Goal: Task Accomplishment & Management: Manage account settings

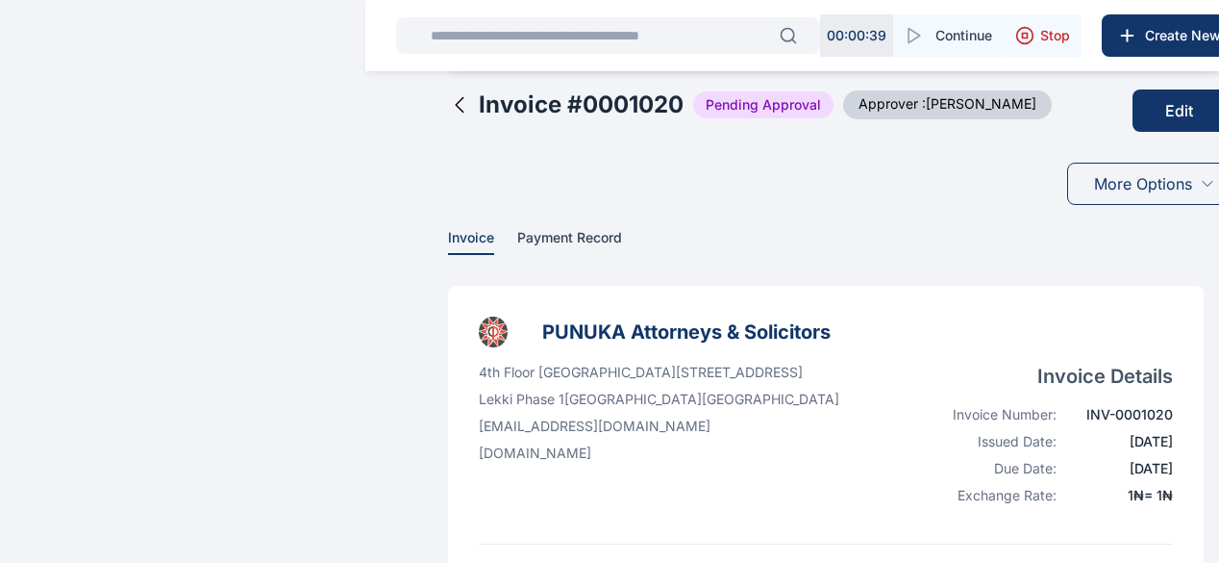
click at [1133, 126] on button "Edit" at bounding box center [1179, 110] width 93 height 42
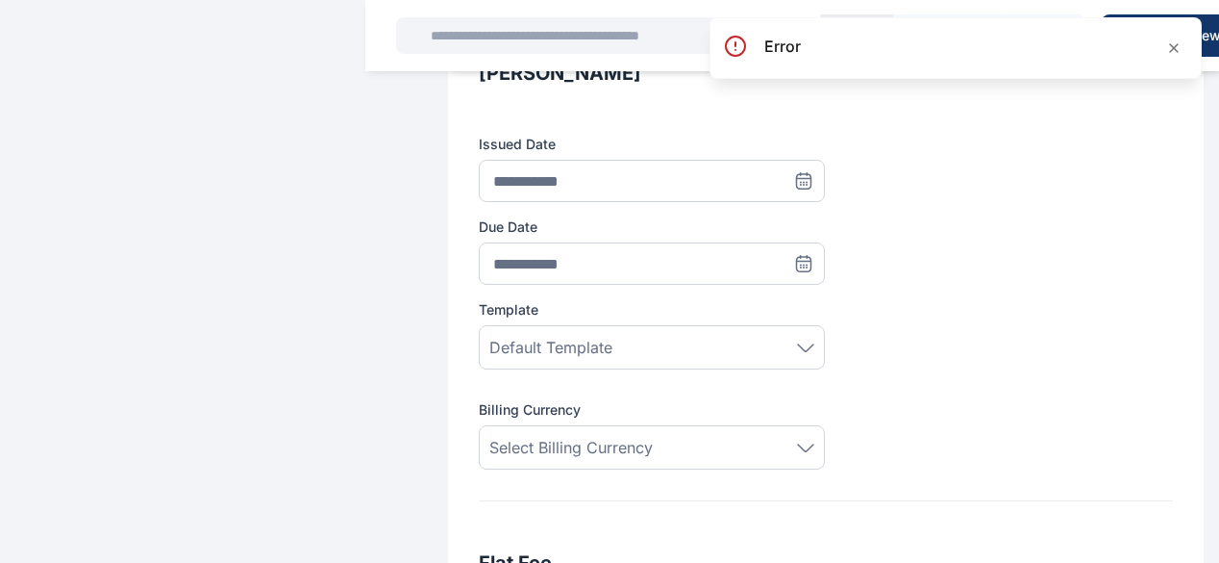
scroll to position [303, 0]
click at [1175, 53] on icon at bounding box center [1173, 47] width 15 height 15
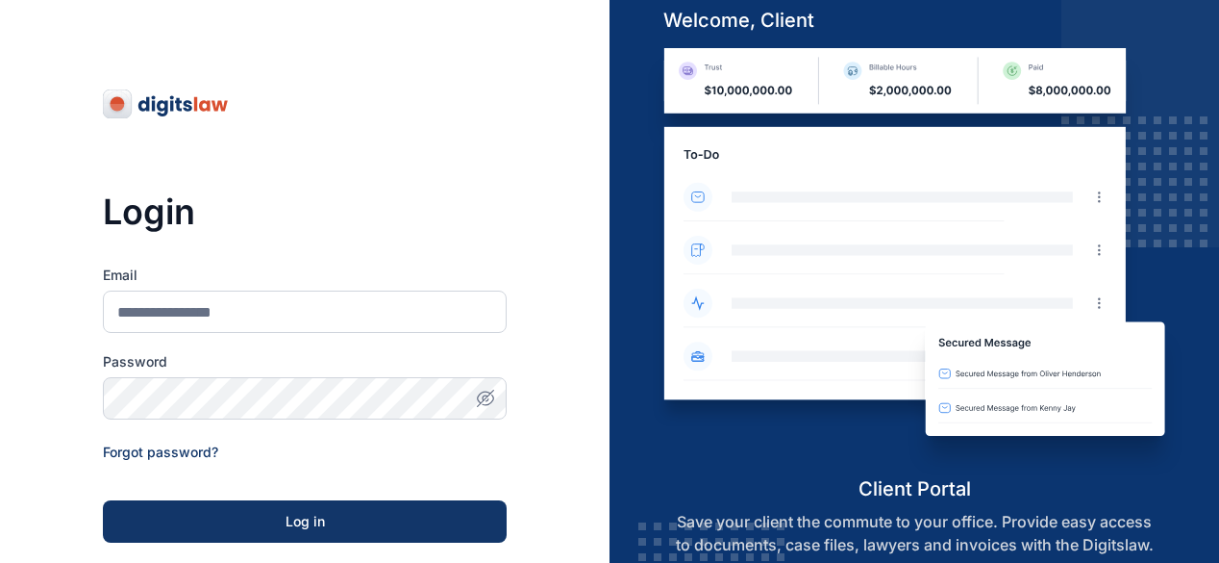
scroll to position [313, 0]
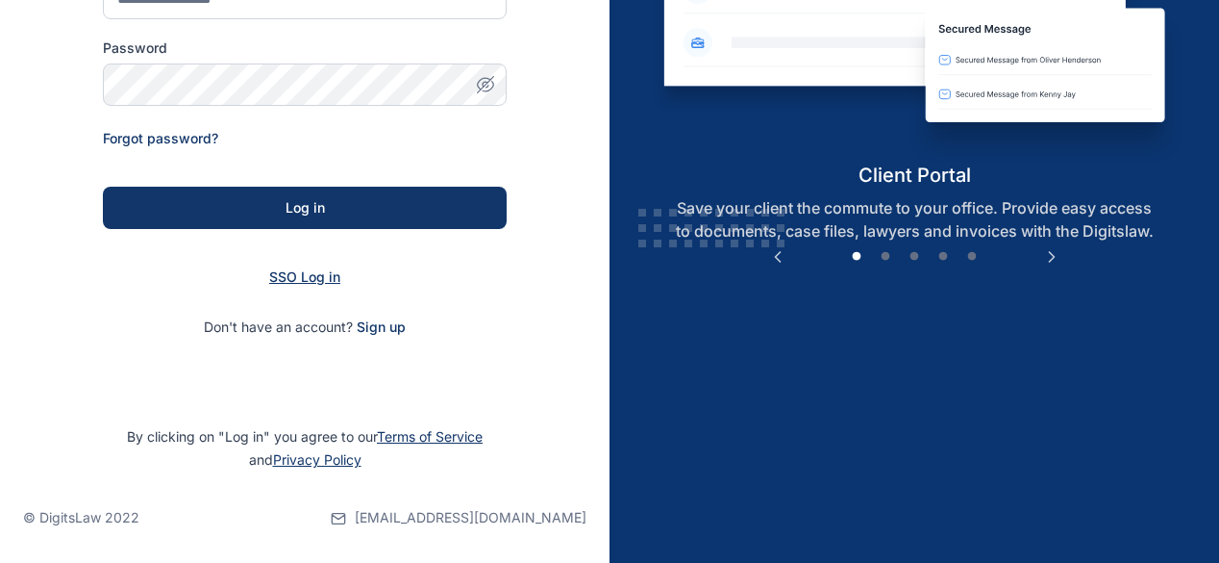
click at [310, 281] on span "SSO Log in" at bounding box center [304, 276] width 71 height 16
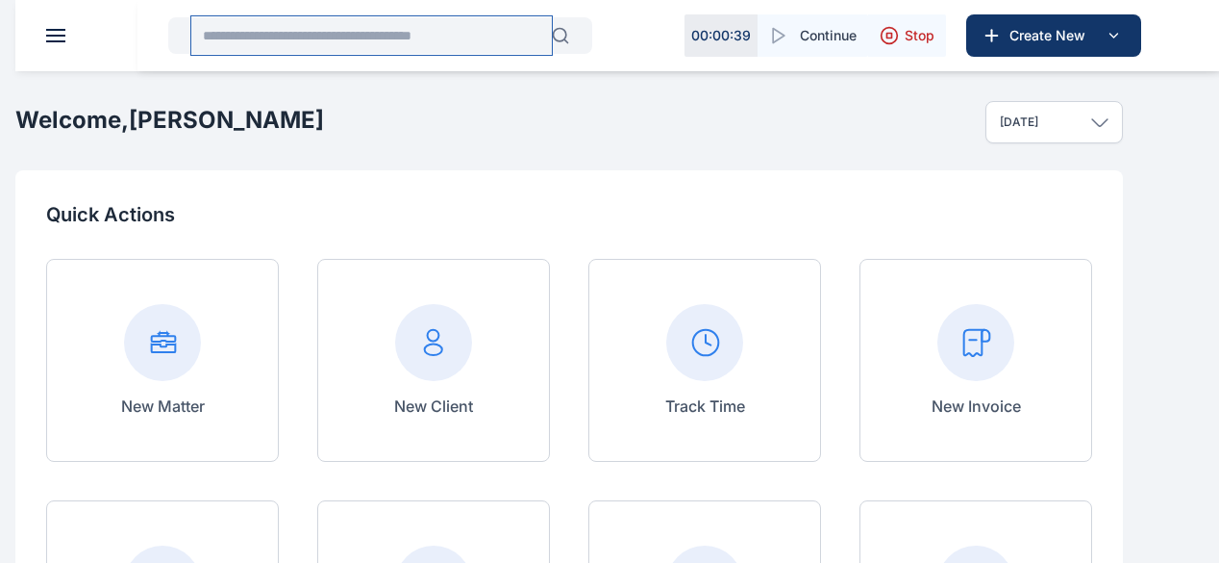
click at [356, 39] on input "text" at bounding box center [371, 35] width 361 height 38
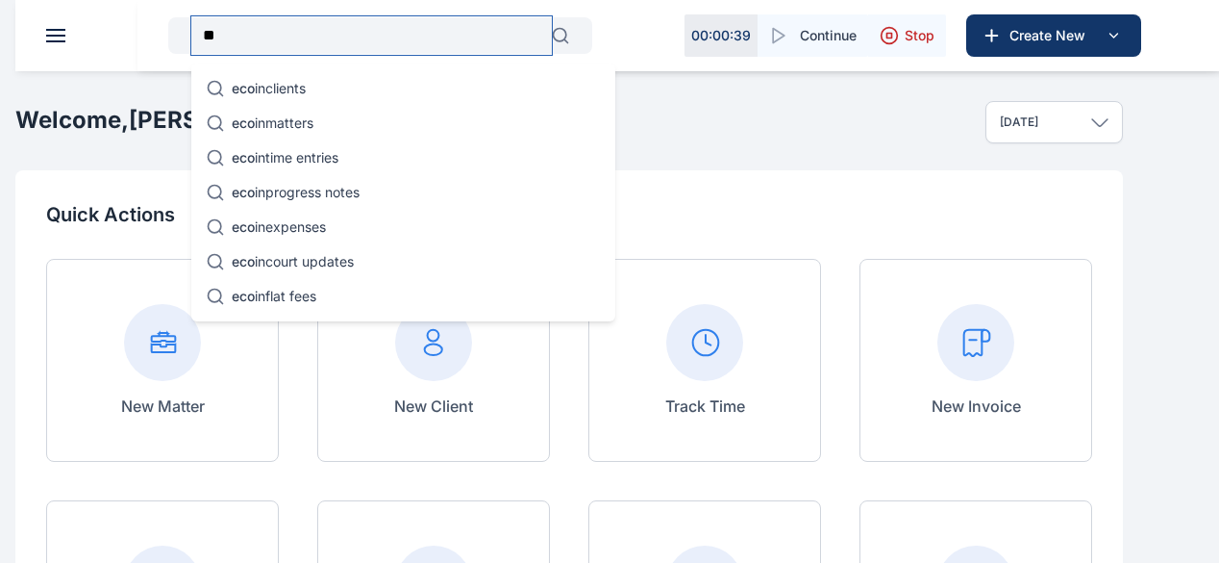
type input "*"
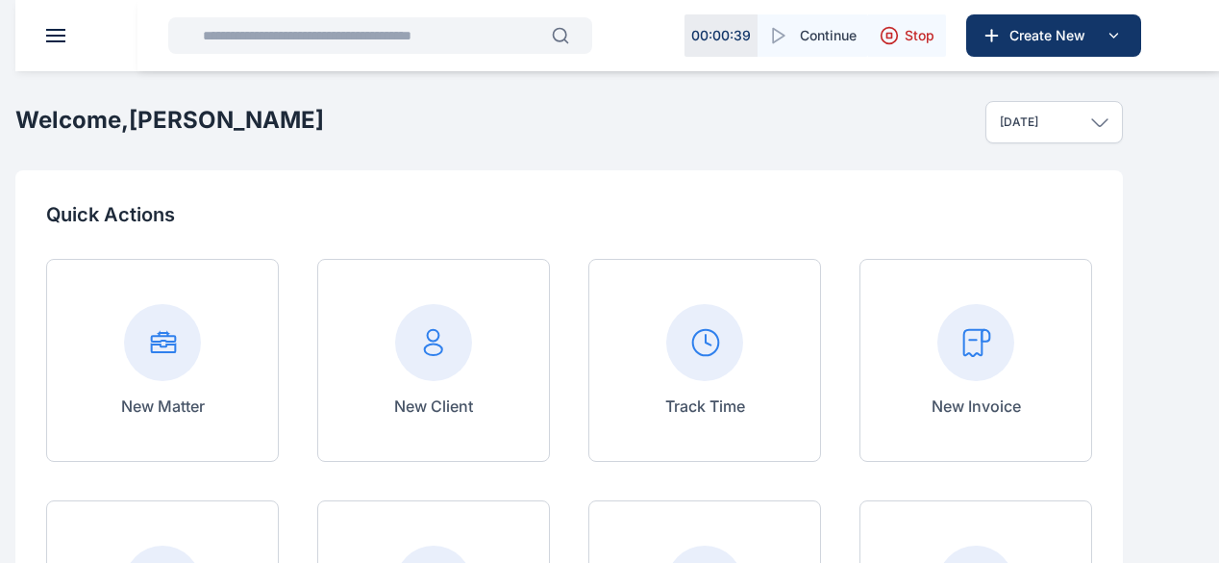
click at [1123, 143] on div "Today" at bounding box center [1055, 122] width 138 height 42
click at [345, 38] on input "text" at bounding box center [371, 35] width 361 height 38
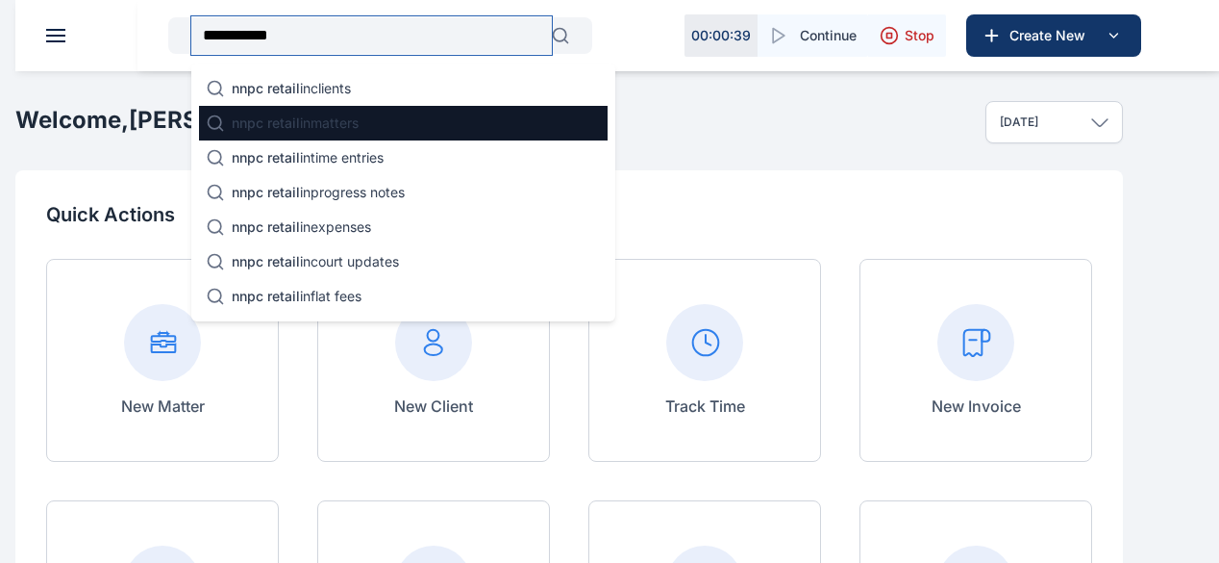
type input "**********"
click at [311, 115] on p "nnpc retail in matters" at bounding box center [295, 122] width 127 height 19
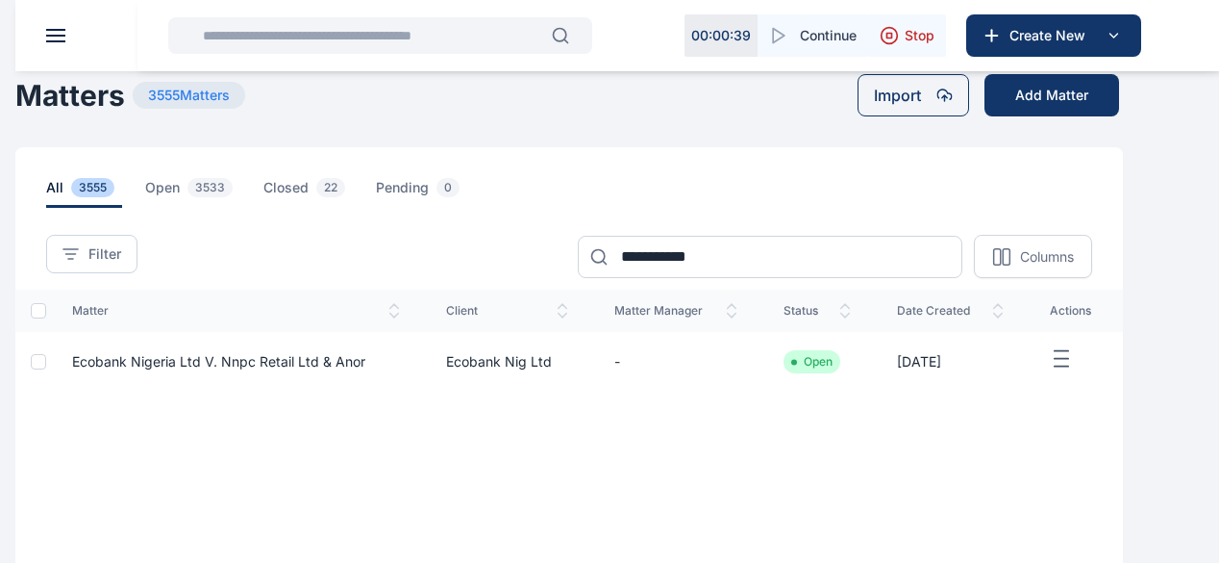
click at [365, 369] on span "Ecobank Nigeria Ltd V. Nnpc Retail Ltd & Anor" at bounding box center [218, 361] width 293 height 16
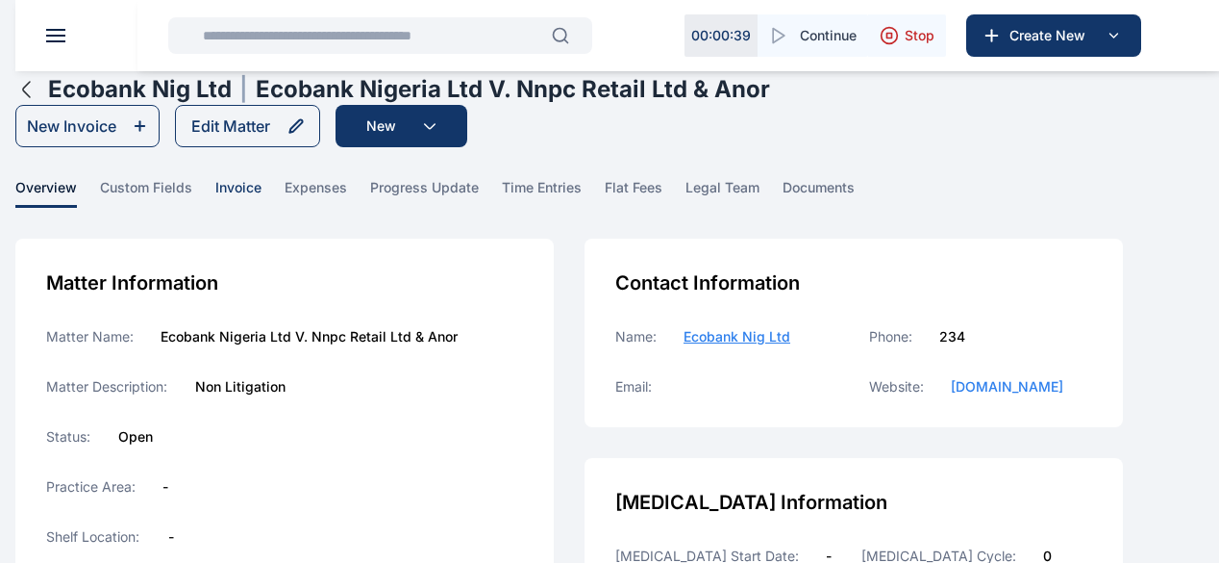
click at [262, 201] on span "invoice" at bounding box center [238, 193] width 46 height 30
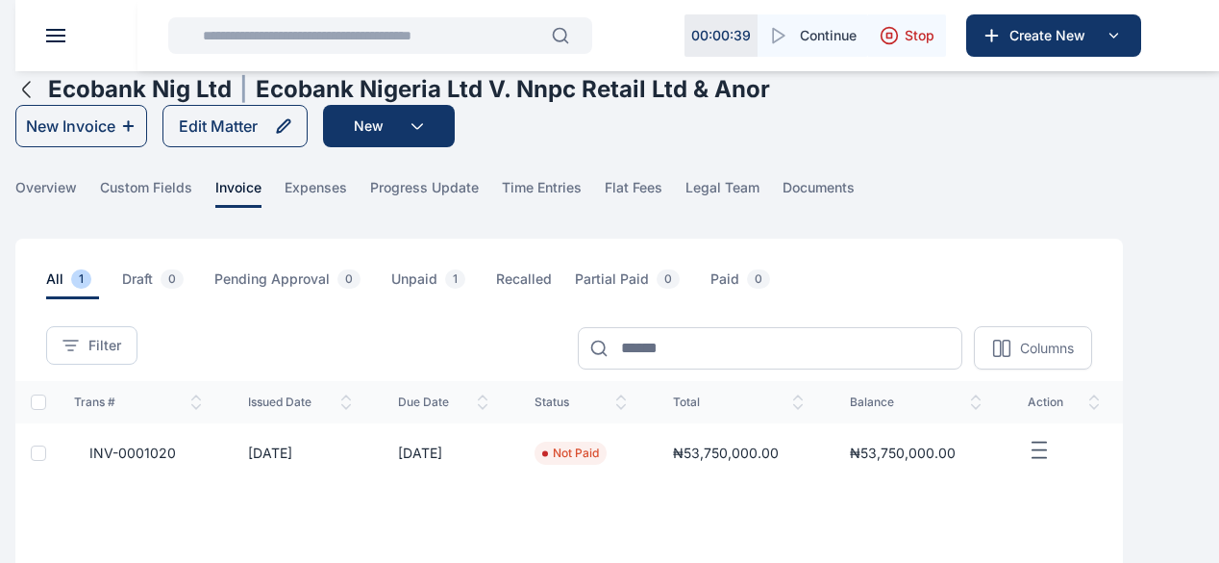
click at [176, 463] on span "INV-0001020" at bounding box center [125, 452] width 102 height 19
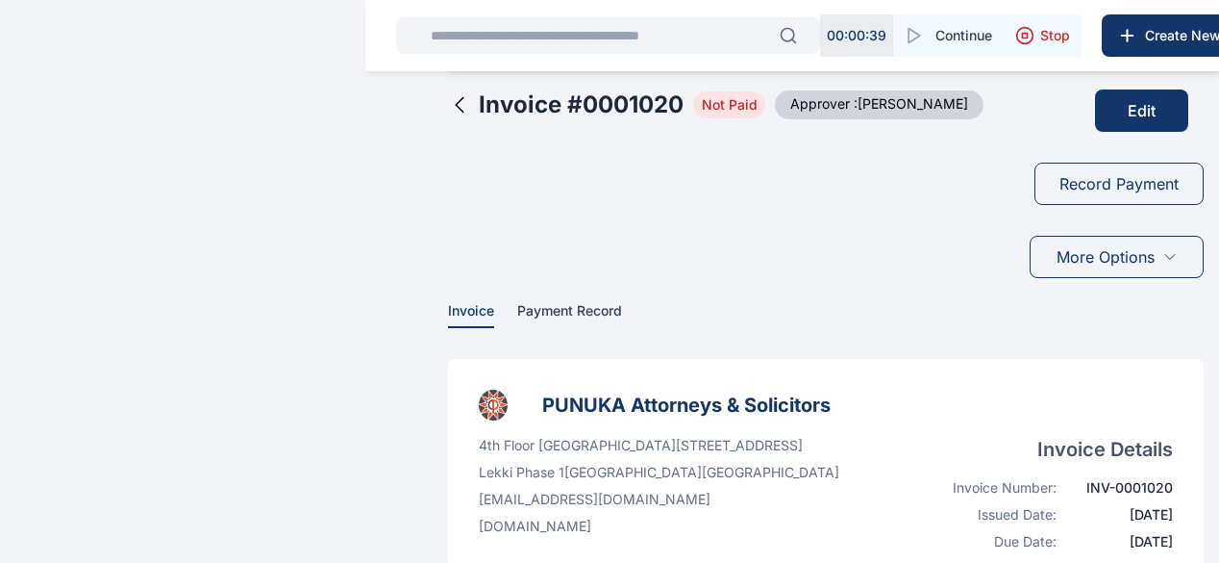
click at [1096, 130] on button "Edit" at bounding box center [1141, 110] width 93 height 42
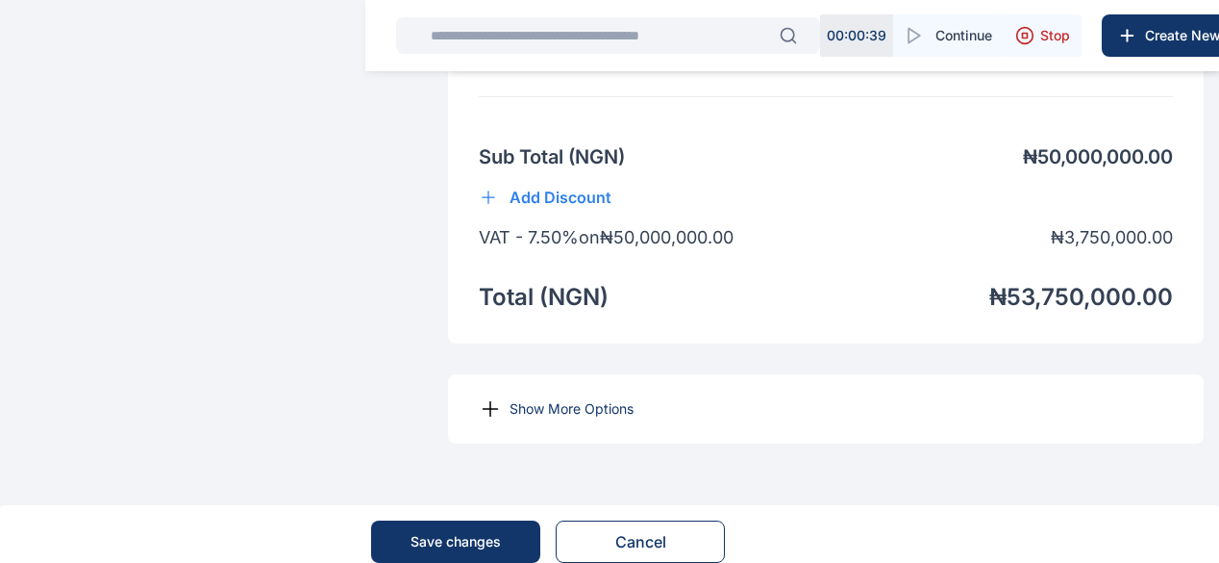
scroll to position [1695, 0]
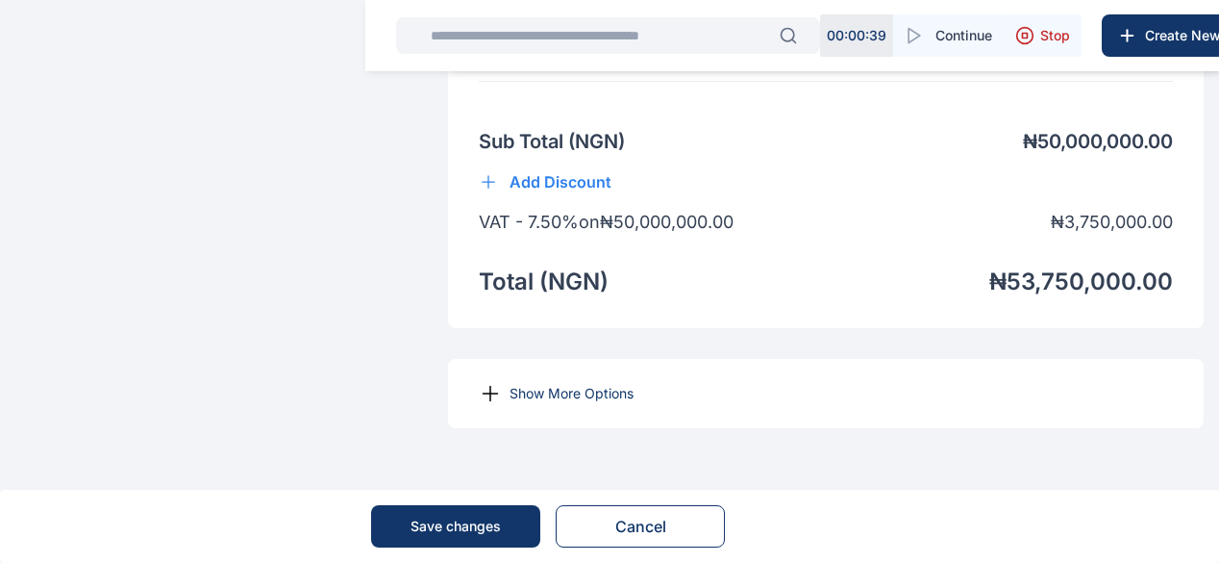
click at [510, 389] on p "Show More Options" at bounding box center [572, 393] width 124 height 19
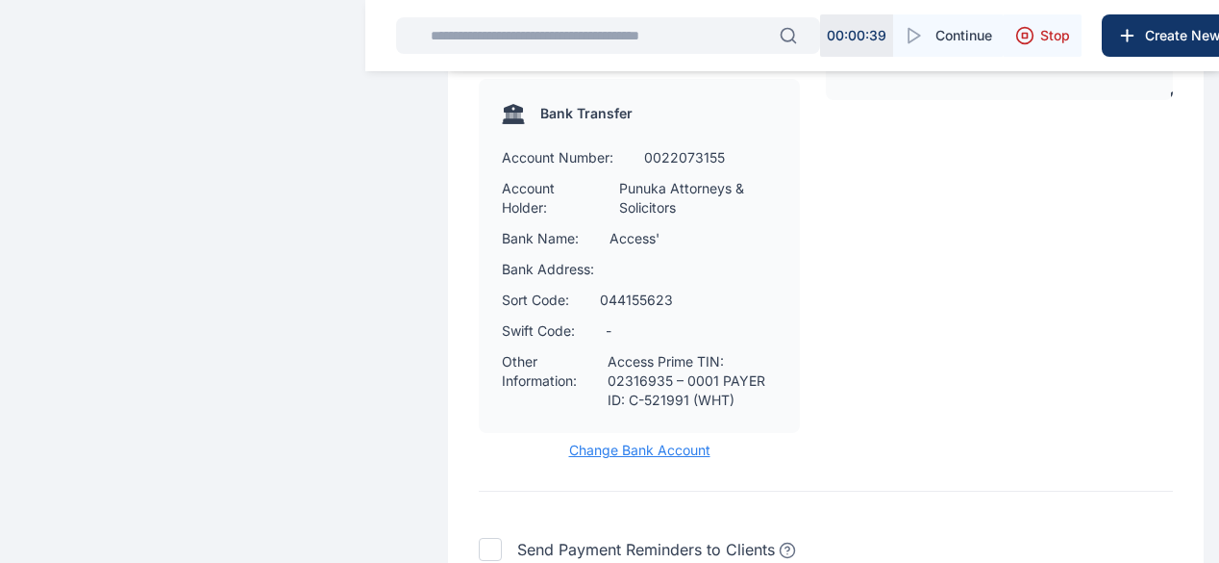
scroll to position [2445, 0]
click at [567, 458] on span "Change Bank Account" at bounding box center [639, 448] width 321 height 19
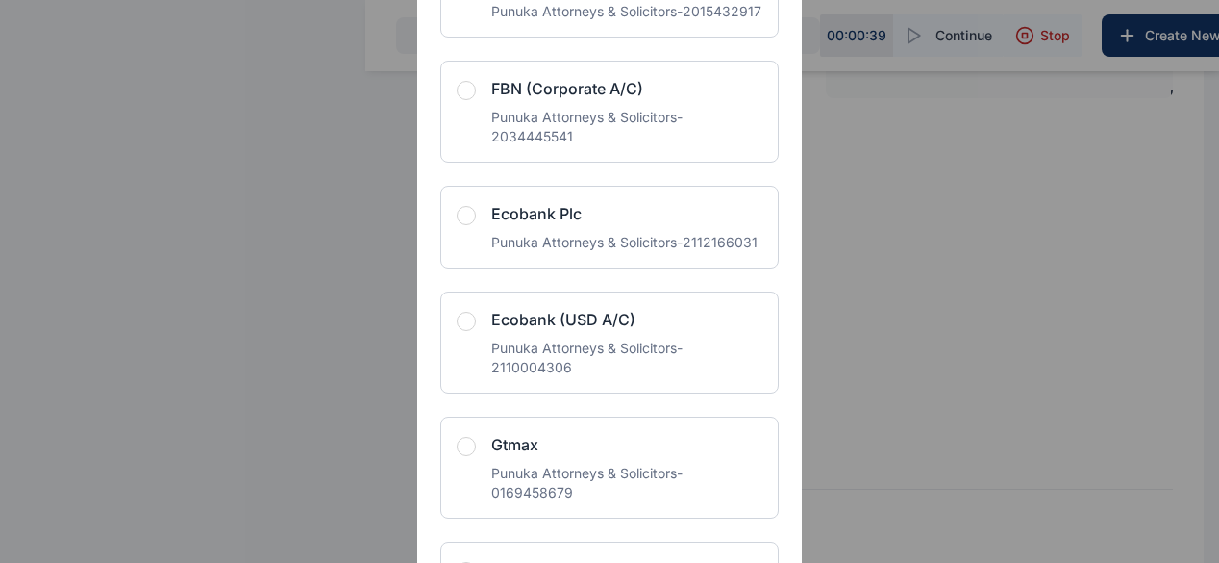
scroll to position [1984, 0]
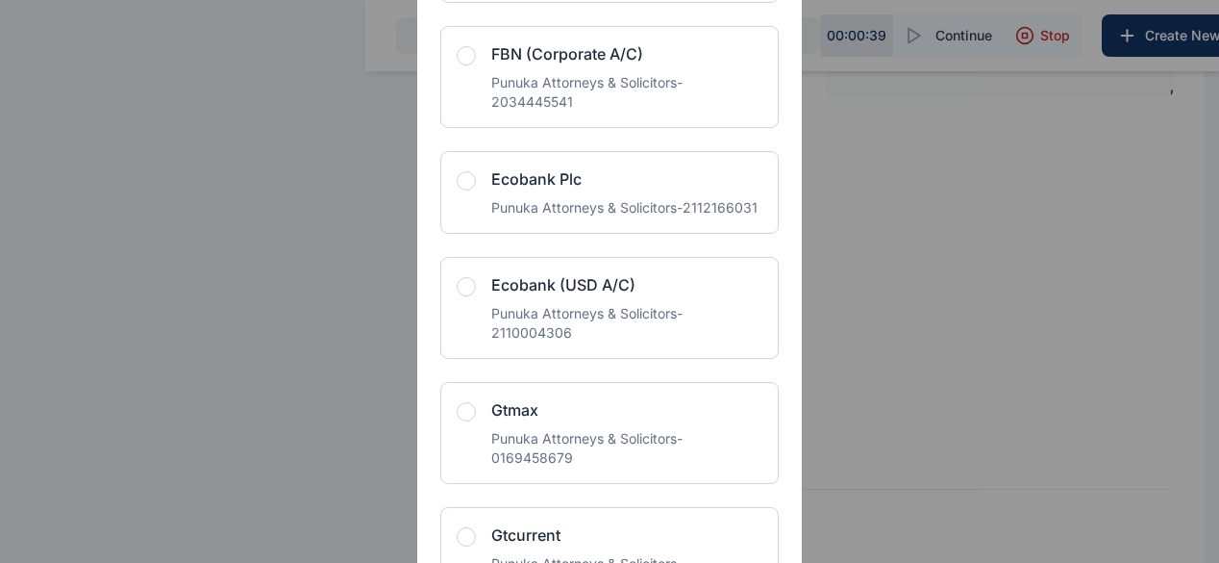
click at [477, 190] on button "button" at bounding box center [474, 180] width 35 height 19
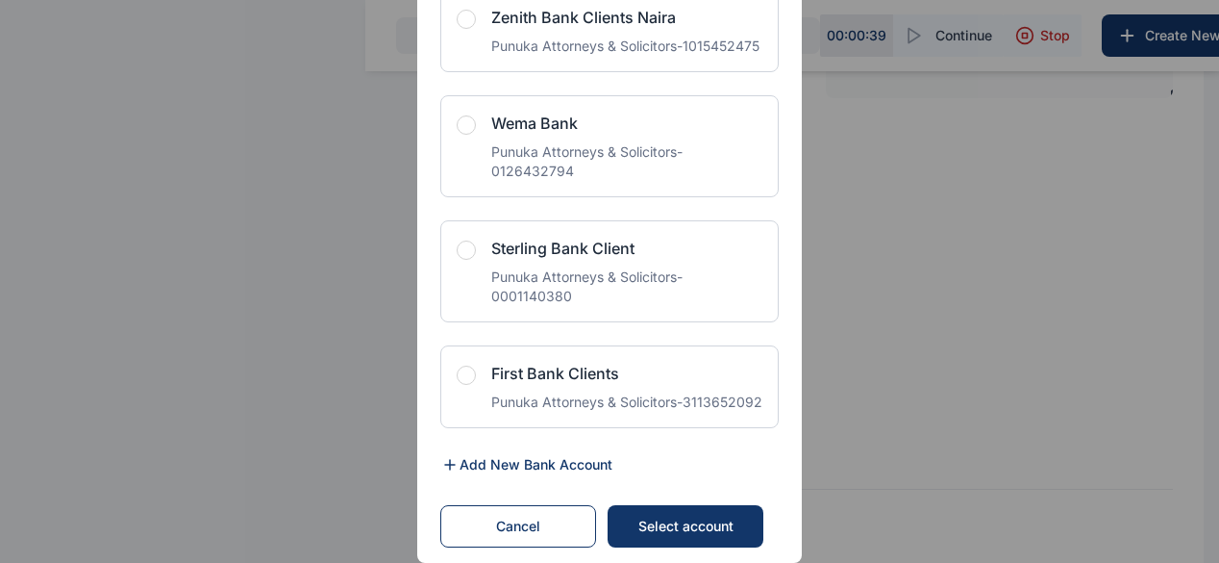
scroll to position [2678, 0]
click at [656, 521] on div "Select account" at bounding box center [685, 525] width 117 height 19
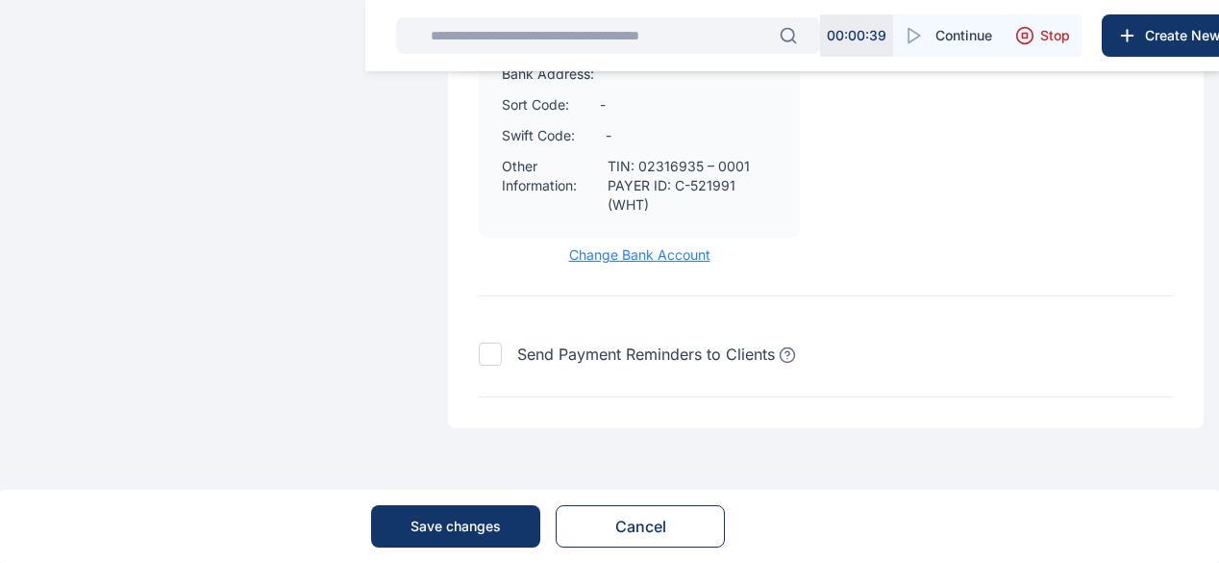
click at [460, 528] on div "Save changes" at bounding box center [456, 525] width 90 height 19
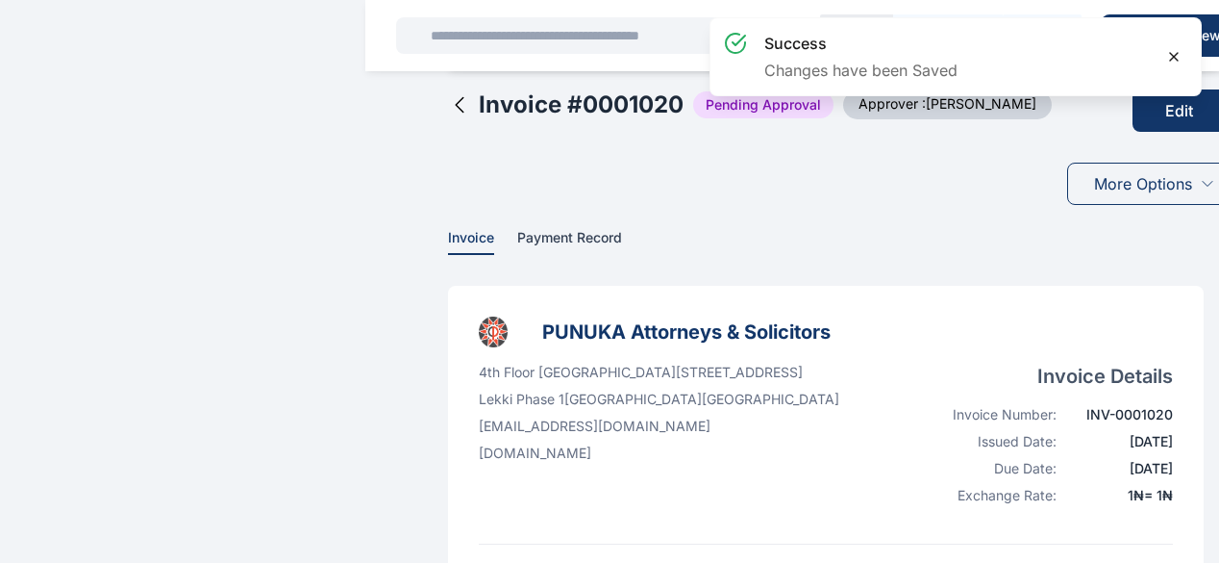
click at [1175, 53] on icon at bounding box center [1173, 56] width 15 height 15
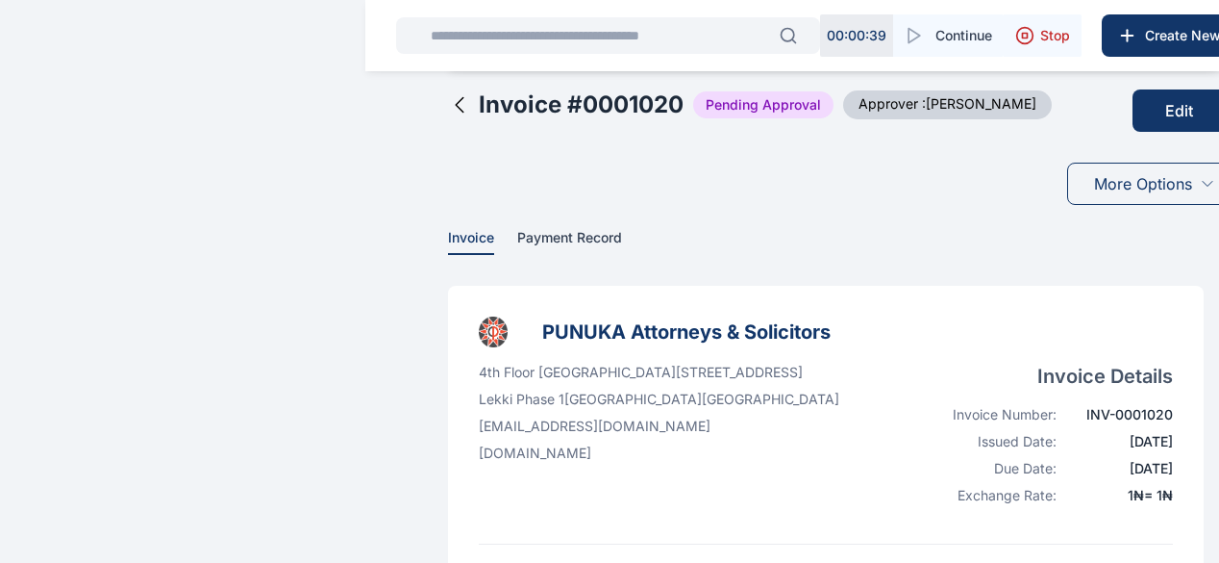
click at [1094, 195] on span "More Options" at bounding box center [1143, 183] width 98 height 23
click at [869, 205] on div "Invoice # 0001020 Pending Approval Approver : Elizabeth Idigbe Edit More Option…" at bounding box center [826, 143] width 756 height 138
